Goal: Task Accomplishment & Management: Manage account settings

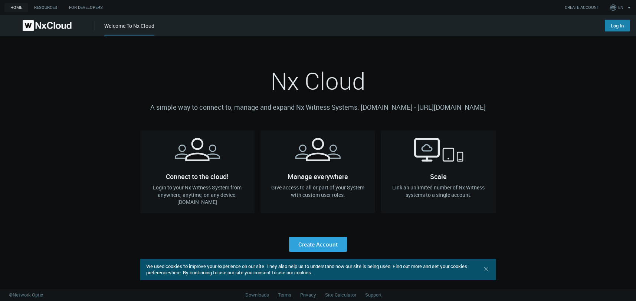
click at [618, 28] on link "Log In" at bounding box center [617, 26] width 25 height 12
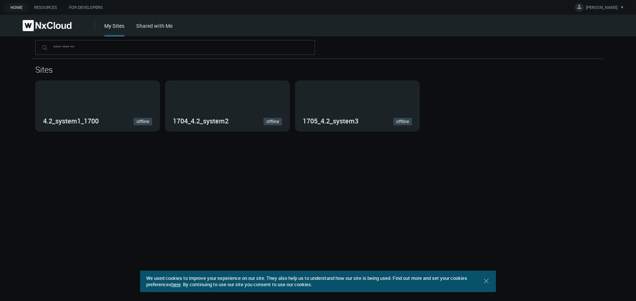
click at [52, 224] on div "Sites 4.2_system1_1700 offline 1704_4.2_system2 offline 1705_4.2_system3 offline" at bounding box center [318, 168] width 636 height 265
click at [144, 173] on div "Sites 4.2_system1_1700 offline 1704_4.2_system2 offline 1705_4.2_system3 offline" at bounding box center [318, 168] width 636 height 265
click at [489, 282] on icon ".st0 { stroke : #698796; } Close" at bounding box center [486, 280] width 7 height 7
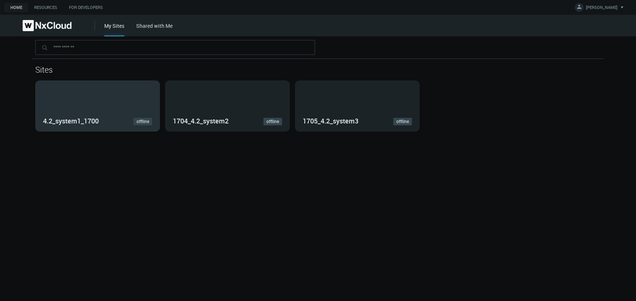
click at [136, 88] on div "4.2_system1_1700 offline" at bounding box center [98, 106] width 124 height 50
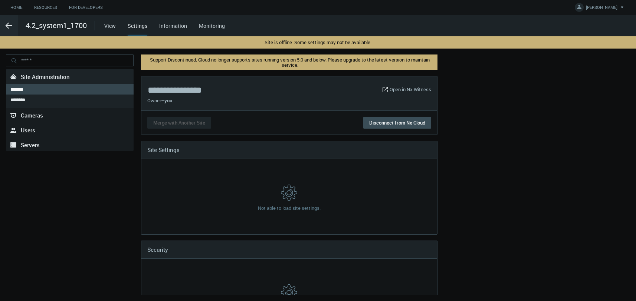
click at [207, 26] on link "Monitoring" at bounding box center [212, 25] width 26 height 7
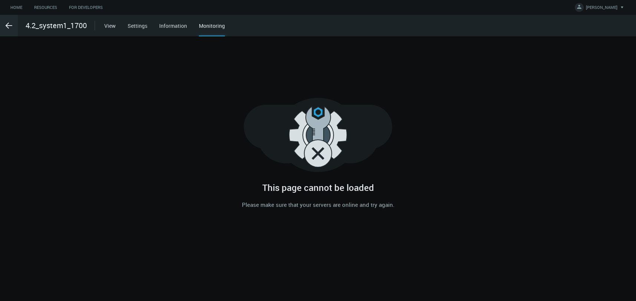
click at [24, 27] on div ".arrow {fill-rule:evenodd;clip-rule:evenodd;fill:none;stroke:var(--btn-arrow-co…" at bounding box center [47, 26] width 95 height 22
click at [130, 28] on link "Settings" at bounding box center [138, 25] width 20 height 7
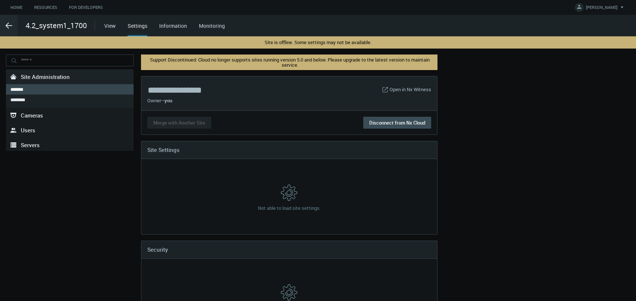
click at [420, 89] on link "Open in Nx Witness" at bounding box center [411, 89] width 42 height 7
click at [583, 9] on icon at bounding box center [578, 6] width 7 height 7
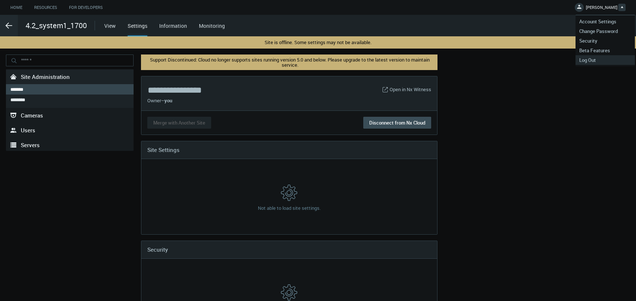
click at [589, 59] on span "Log Out" at bounding box center [587, 60] width 24 height 7
